Goal: Task Accomplishment & Management: Complete application form

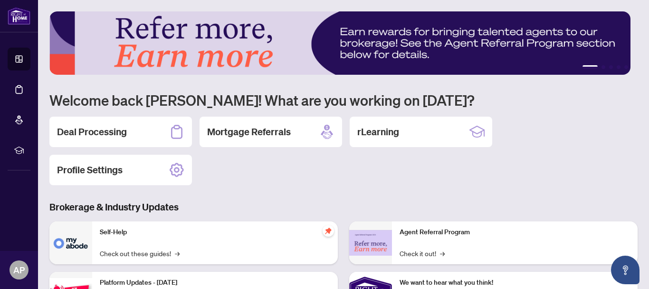
scroll to position [35, 0]
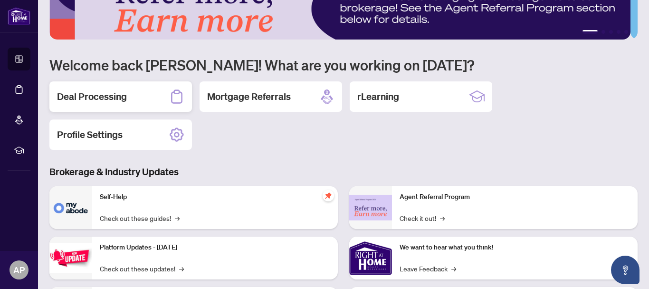
click at [85, 97] on h2 "Deal Processing" at bounding box center [92, 96] width 70 height 13
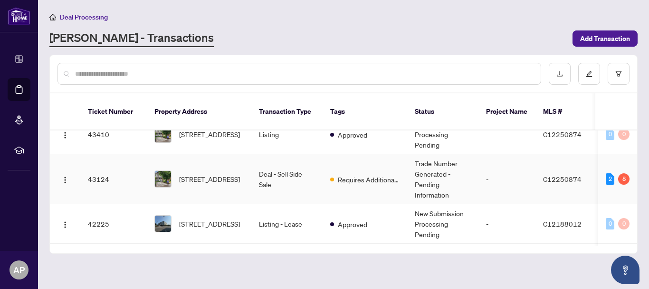
scroll to position [285, 0]
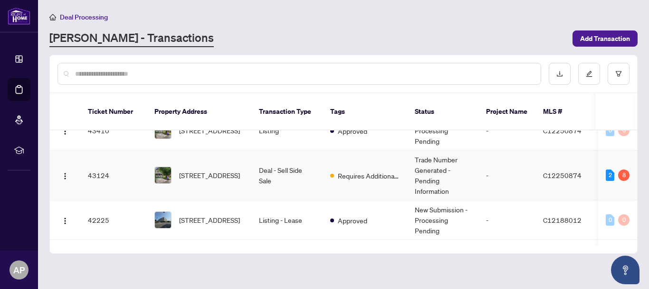
click at [211, 175] on td "[STREET_ADDRESS]" at bounding box center [199, 175] width 105 height 50
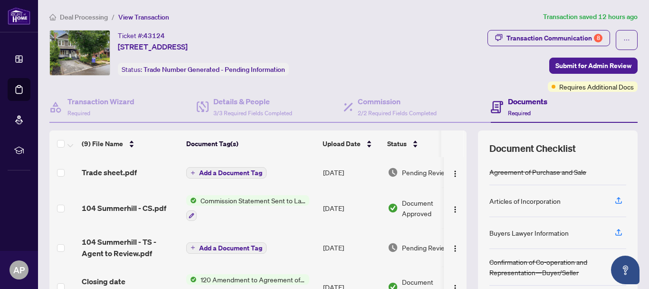
scroll to position [48, 0]
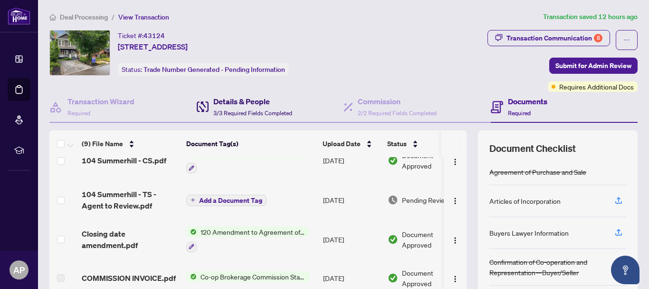
click at [261, 109] on span "3/3 Required Fields Completed" at bounding box center [252, 112] width 79 height 7
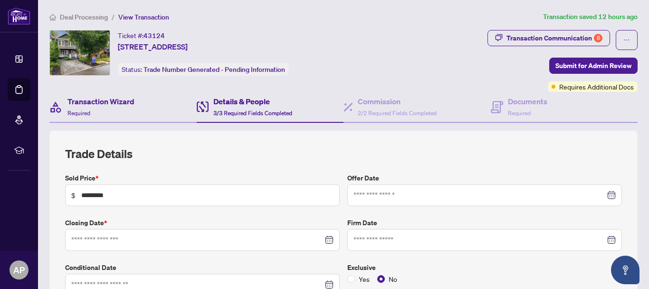
type input "**********"
click at [103, 99] on h4 "Transaction Wizard" at bounding box center [101, 101] width 67 height 11
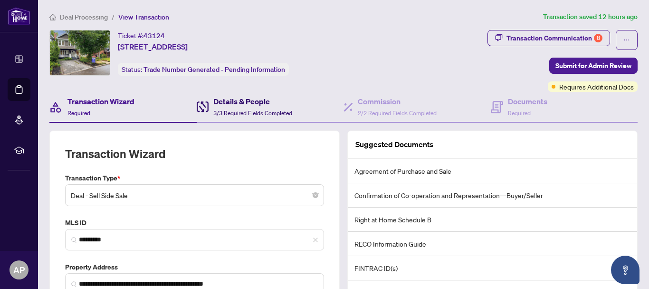
click at [236, 98] on h4 "Details & People" at bounding box center [252, 101] width 79 height 11
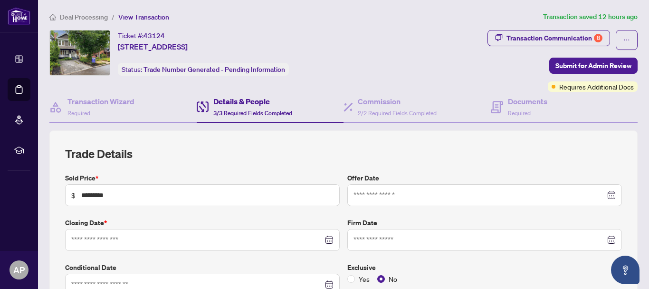
type input "**********"
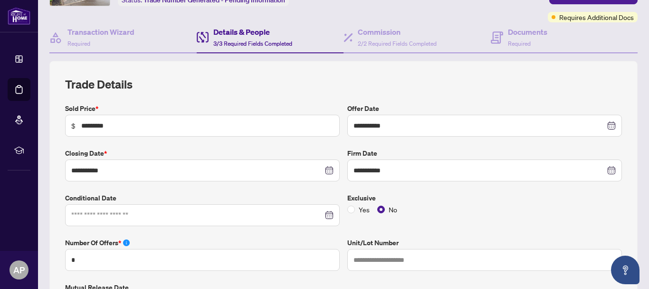
scroll to position [48, 0]
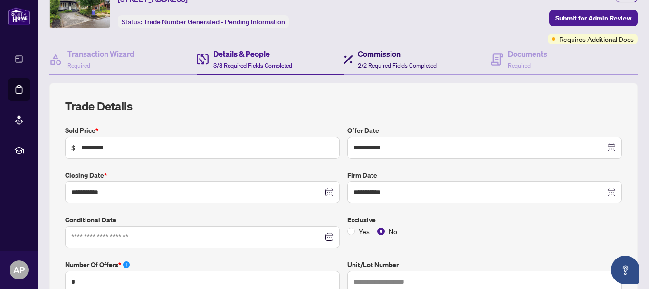
click at [422, 59] on div "Commission 2/2 Required Fields Completed" at bounding box center [397, 59] width 79 height 22
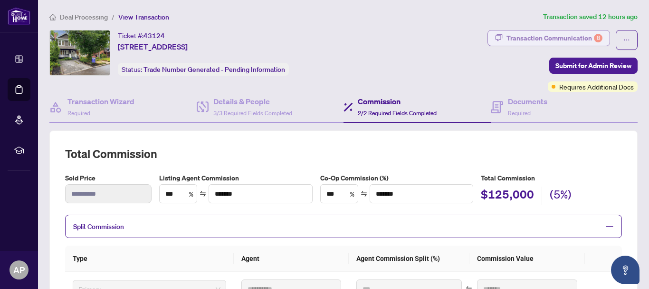
click at [526, 39] on div "Transaction Communication 8" at bounding box center [555, 37] width 96 height 15
type textarea "**********"
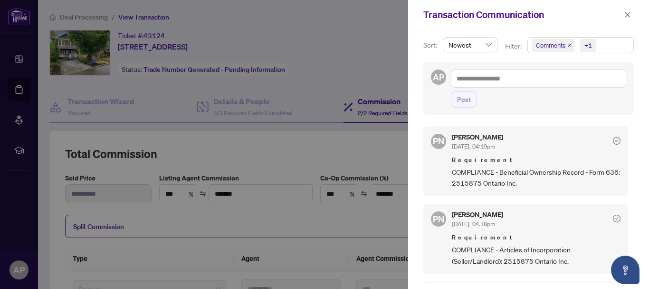
scroll to position [95, 0]
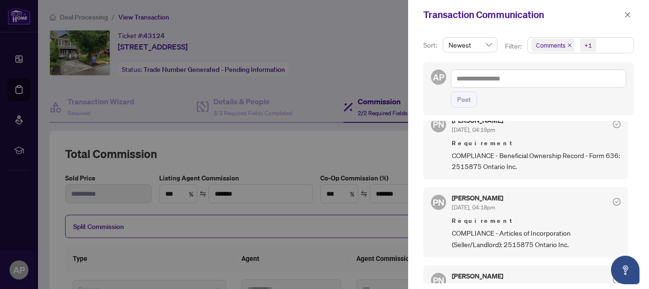
click at [278, 159] on div at bounding box center [324, 144] width 649 height 289
click at [628, 16] on icon "close" at bounding box center [628, 14] width 7 height 7
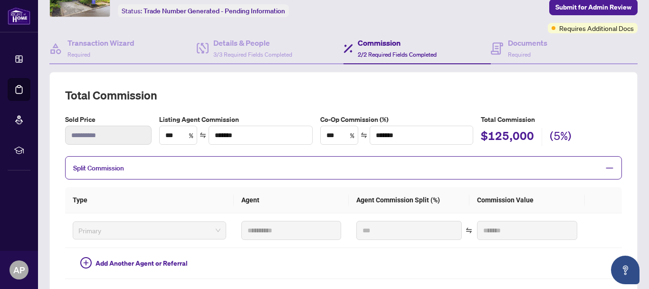
scroll to position [48, 0]
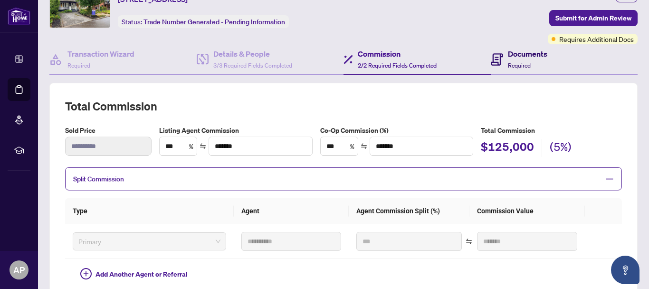
click at [494, 58] on icon at bounding box center [497, 59] width 12 height 12
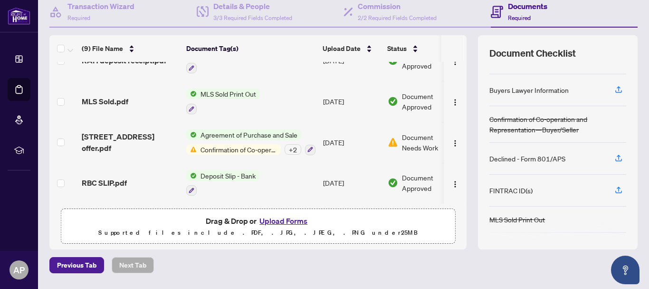
scroll to position [124, 0]
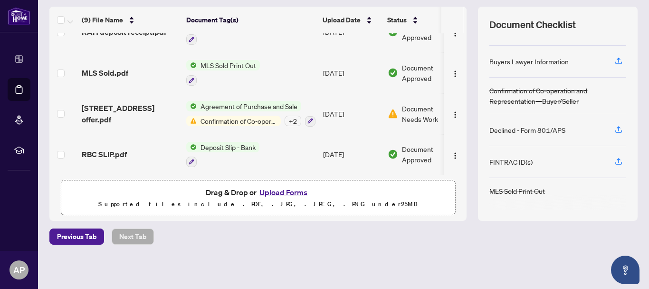
click at [282, 194] on button "Upload Forms" at bounding box center [284, 192] width 54 height 12
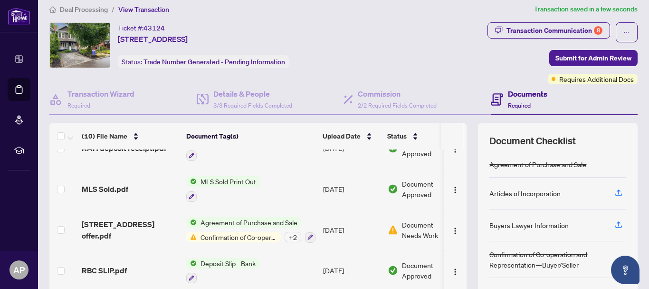
scroll to position [0, 0]
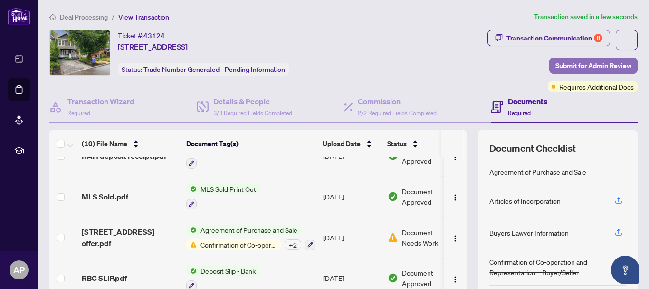
click at [610, 65] on span "Submit for Admin Review" at bounding box center [594, 65] width 76 height 15
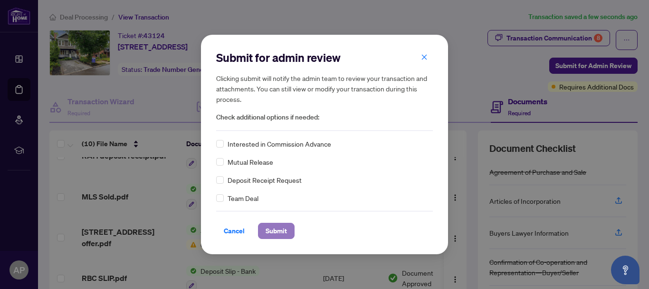
click at [279, 232] on span "Submit" at bounding box center [276, 230] width 21 height 15
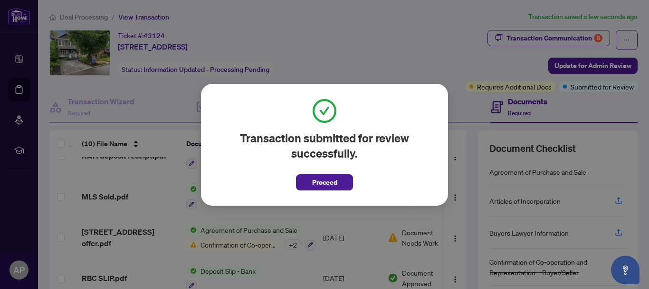
click at [329, 179] on span "Proceed" at bounding box center [324, 181] width 25 height 15
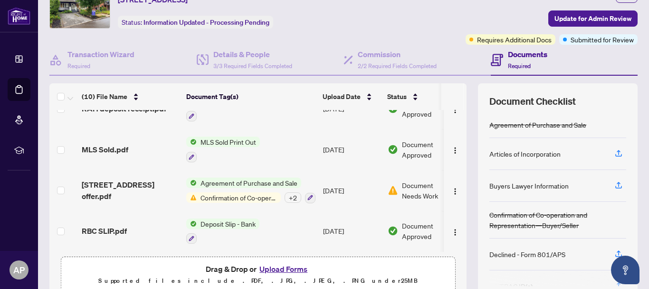
scroll to position [48, 0]
click at [261, 49] on h4 "Details & People" at bounding box center [252, 53] width 79 height 11
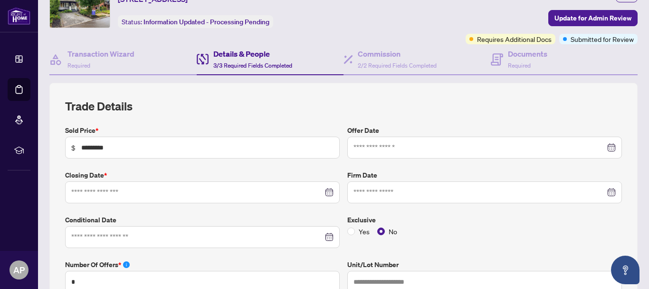
type input "**********"
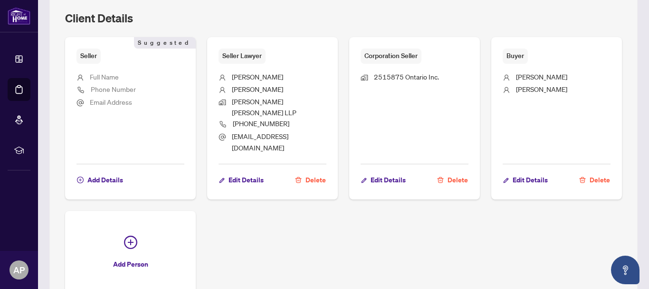
scroll to position [618, 0]
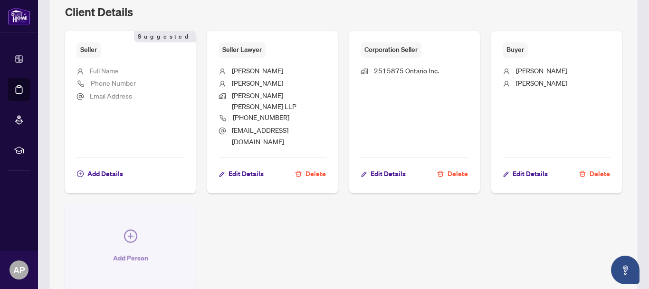
click at [129, 229] on icon "plus-circle" at bounding box center [130, 235] width 13 height 13
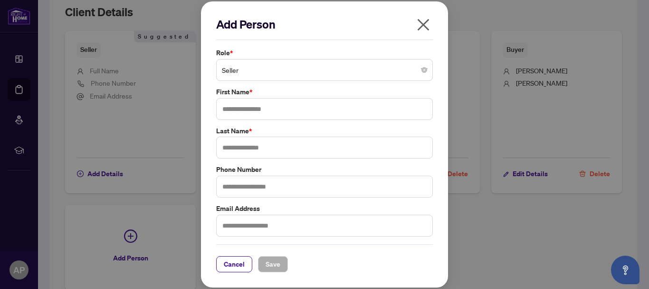
click at [257, 73] on span "Seller" at bounding box center [324, 70] width 205 height 18
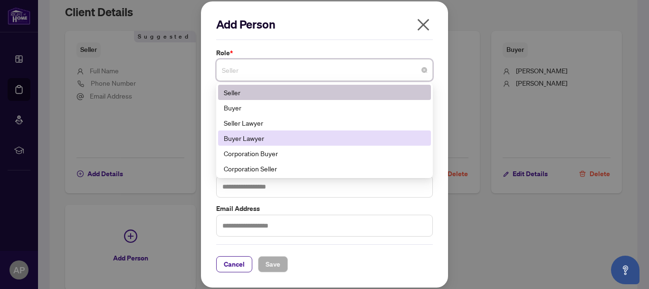
click at [275, 136] on div "Buyer Lawyer" at bounding box center [325, 138] width 202 height 10
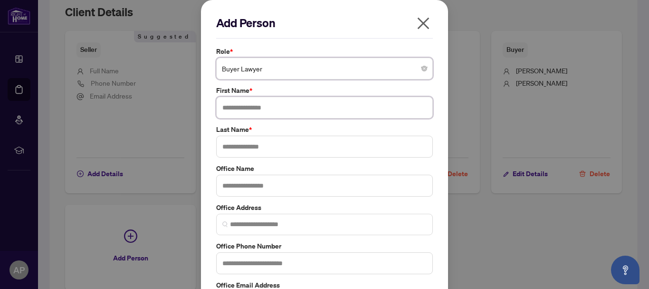
click at [274, 108] on input "text" at bounding box center [324, 108] width 217 height 22
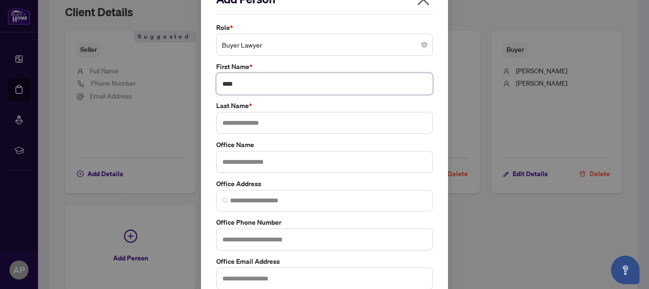
scroll to position [48, 0]
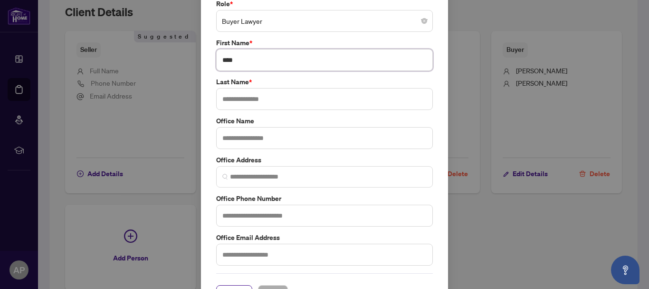
type input "****"
click at [255, 138] on input "text" at bounding box center [324, 138] width 217 height 22
type input "*******"
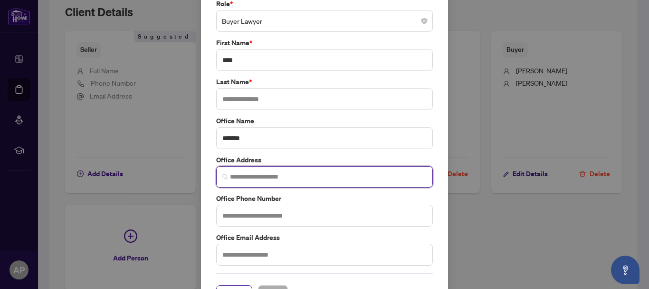
click at [300, 180] on input "search" at bounding box center [328, 177] width 197 height 10
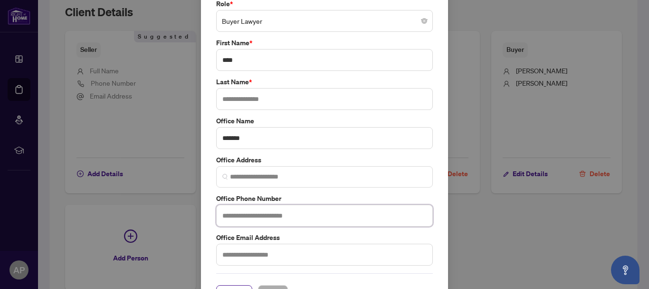
click at [236, 219] on input "text" at bounding box center [324, 215] width 217 height 22
type input "**********"
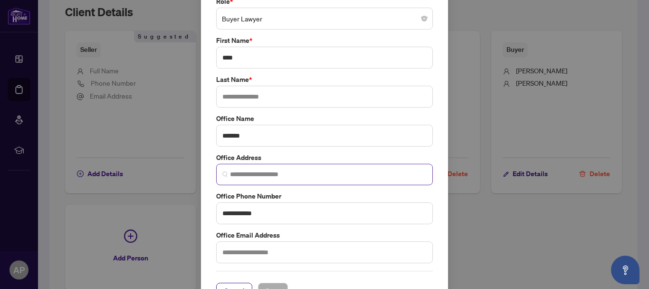
scroll to position [28, 0]
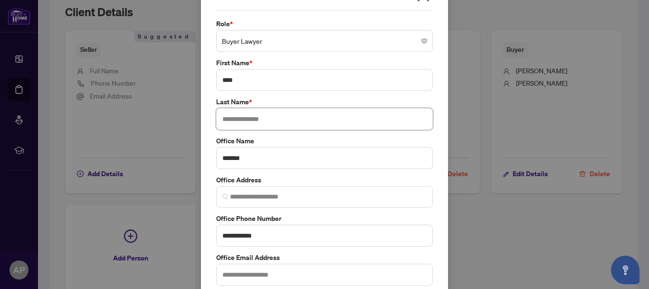
click at [244, 118] on input "text" at bounding box center [324, 119] width 217 height 22
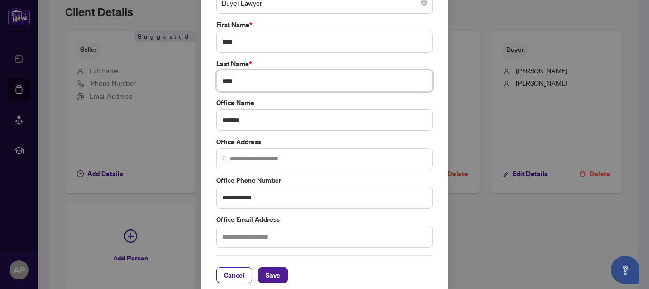
scroll to position [75, 0]
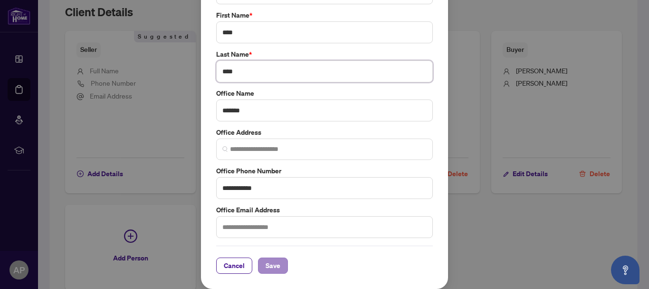
type input "****"
click at [273, 264] on button "Save" at bounding box center [273, 265] width 30 height 16
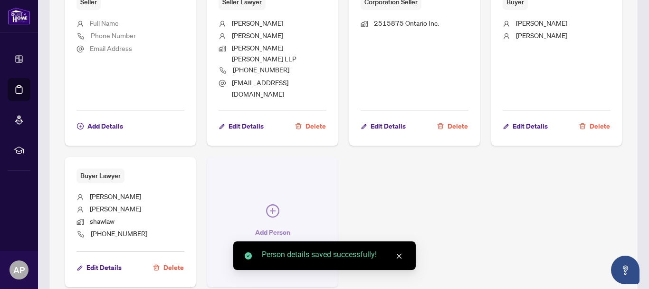
scroll to position [713, 0]
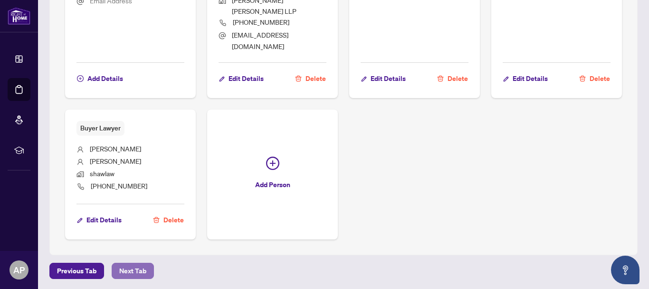
click at [133, 263] on span "Next Tab" at bounding box center [132, 270] width 27 height 15
type textarea "**********"
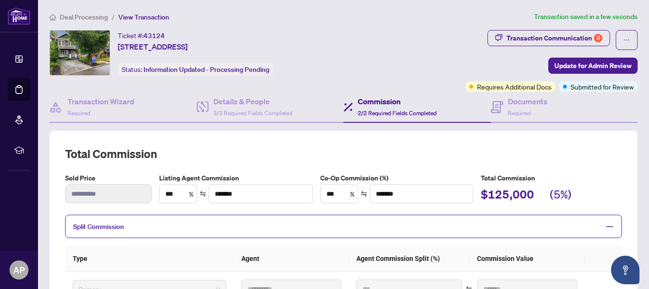
click at [381, 97] on h4 "Commission" at bounding box center [397, 101] width 79 height 11
click at [525, 106] on h4 "Documents" at bounding box center [527, 101] width 39 height 11
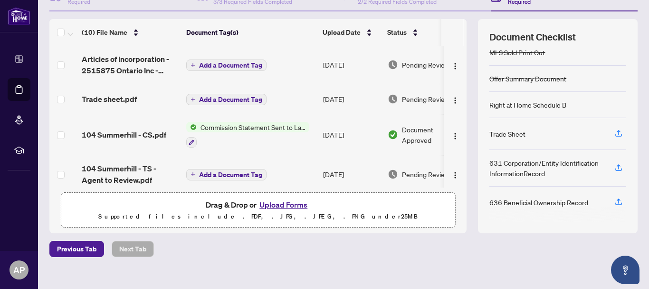
scroll to position [124, 0]
